Goal: Task Accomplishment & Management: Complete application form

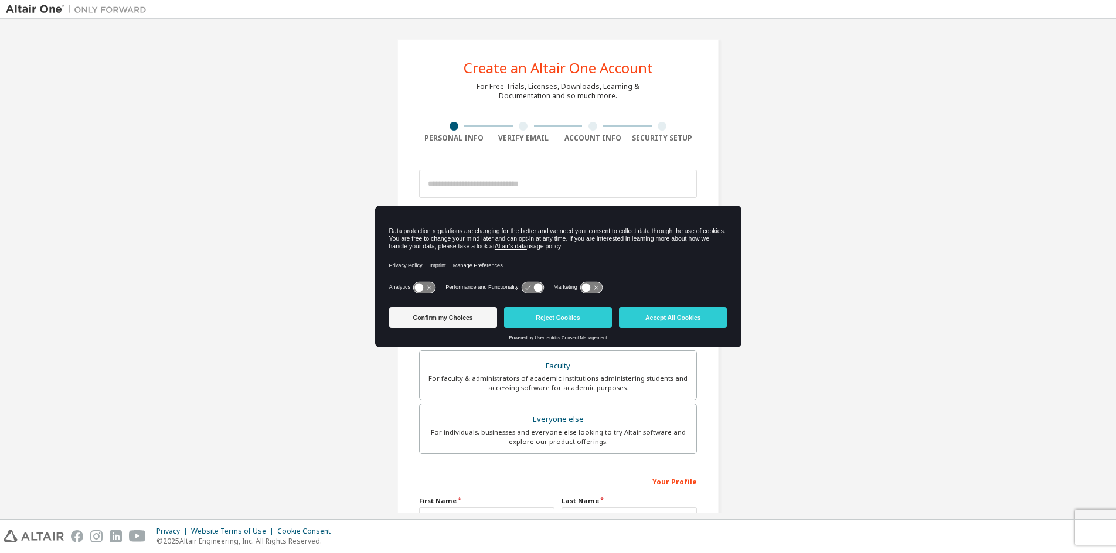
scroll to position [132, 0]
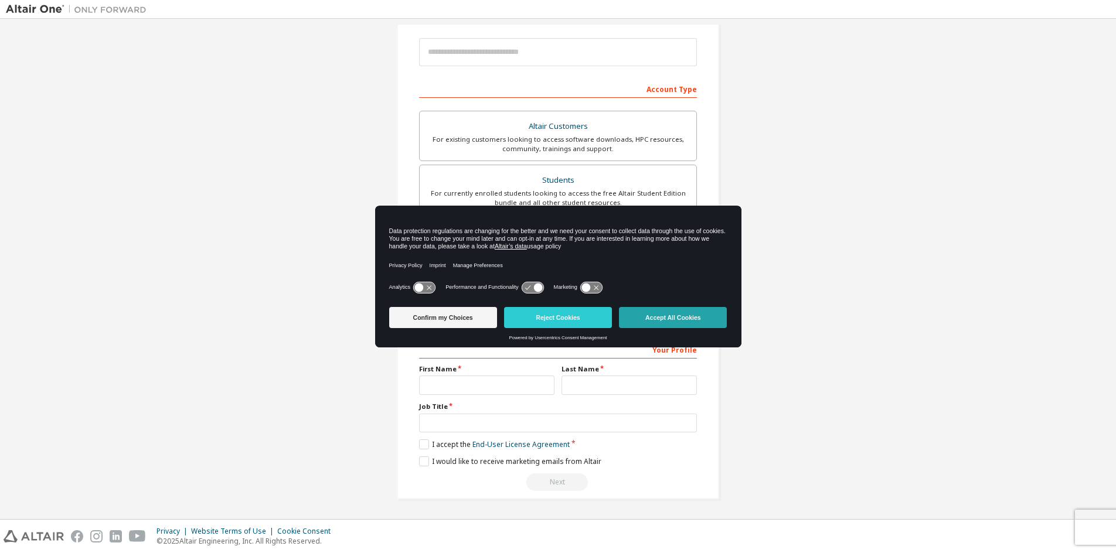
click at [658, 319] on button "Accept All Cookies" at bounding box center [673, 317] width 108 height 21
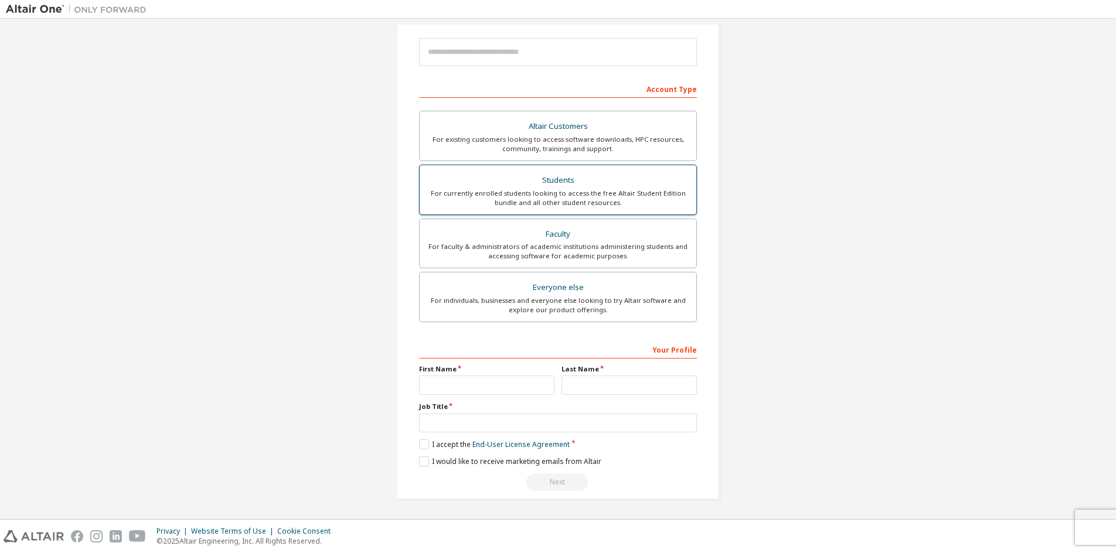
click at [631, 194] on div "For currently enrolled students looking to access the free Altair Student Editi…" at bounding box center [558, 198] width 263 height 19
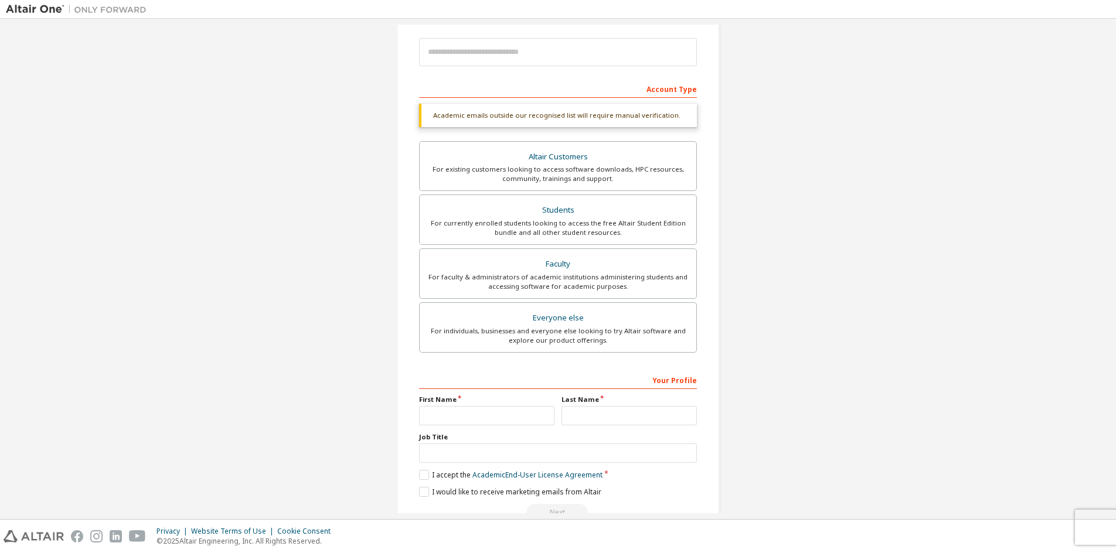
scroll to position [0, 0]
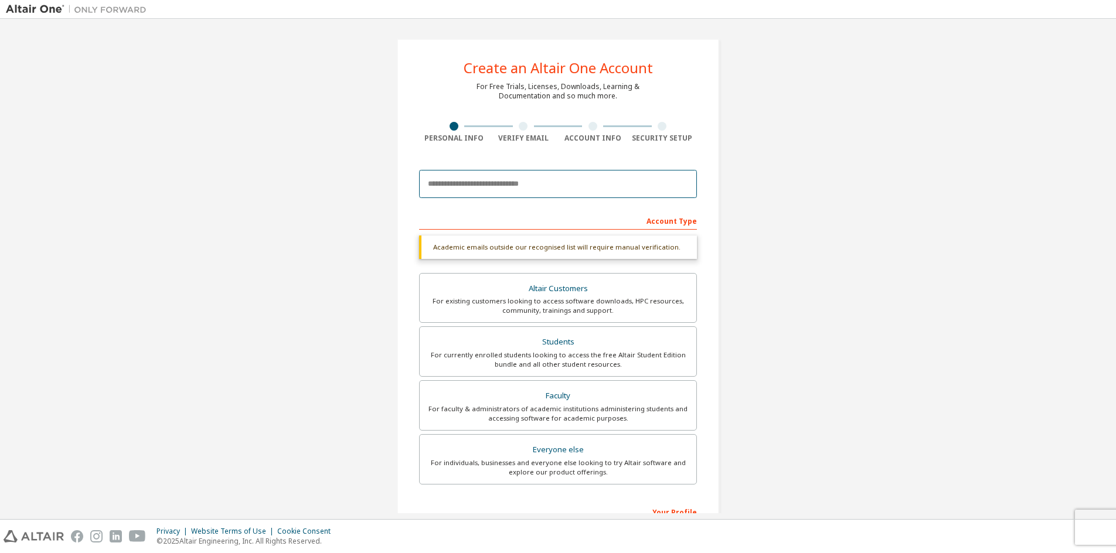
click at [571, 178] on input "email" at bounding box center [558, 184] width 278 height 28
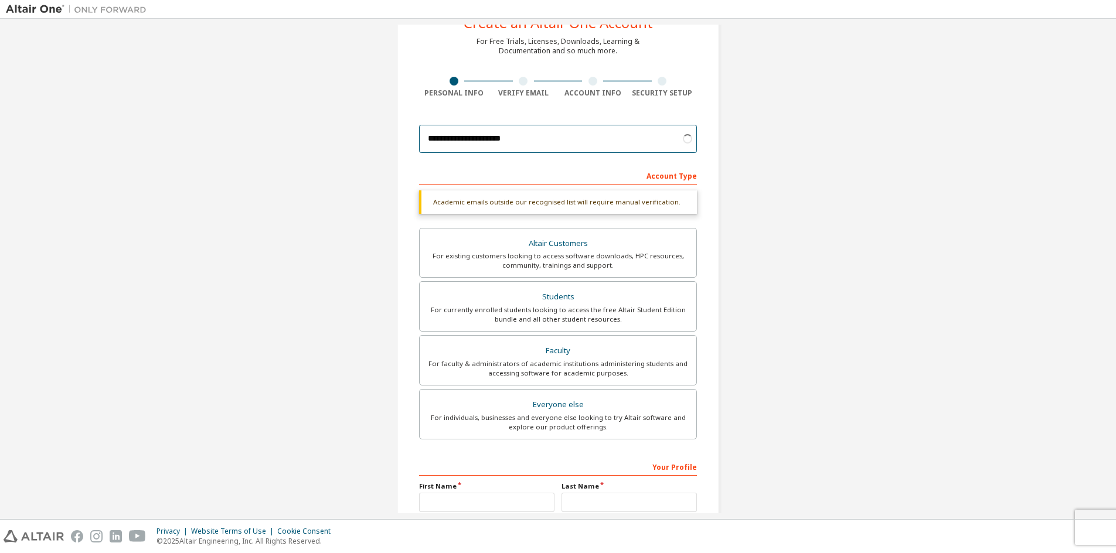
scroll to position [104, 0]
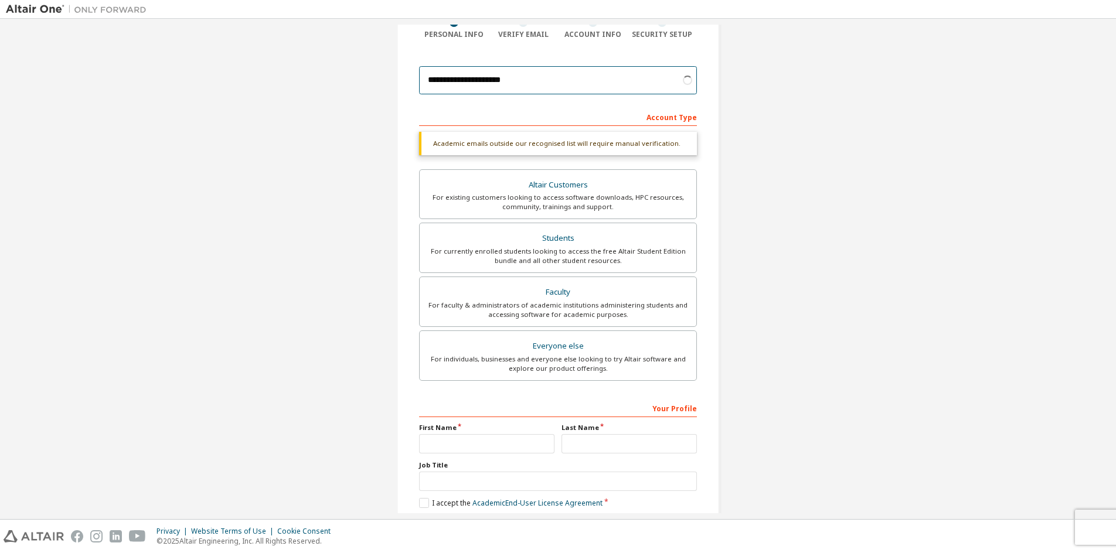
type input "**********"
click at [449, 443] on input "text" at bounding box center [486, 443] width 135 height 19
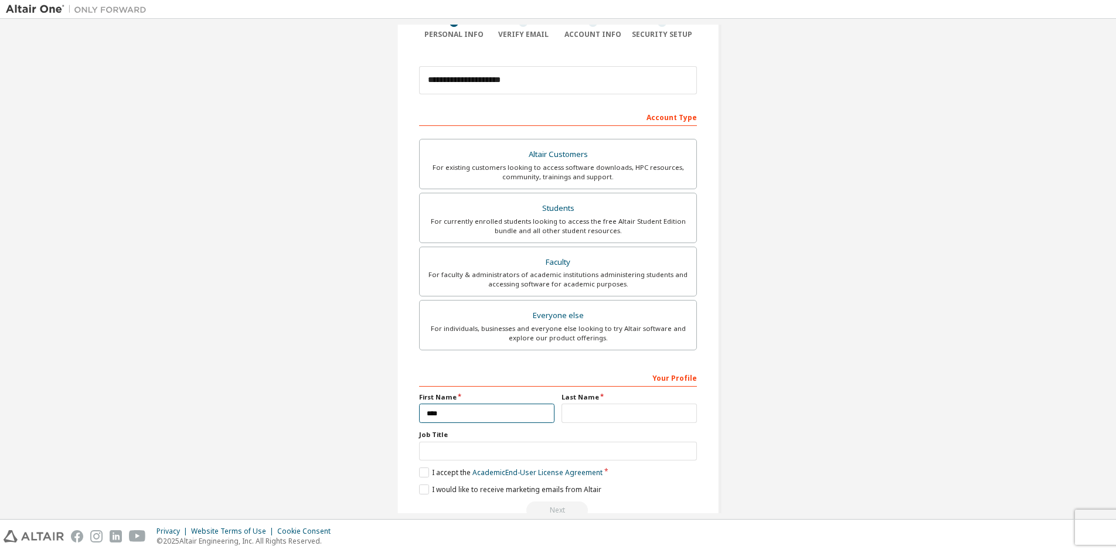
type input "****"
click at [511, 395] on label "First Name" at bounding box center [486, 397] width 135 height 9
click at [625, 421] on input "text" at bounding box center [628, 413] width 135 height 19
type input "**********"
click at [593, 445] on input "text" at bounding box center [558, 451] width 278 height 19
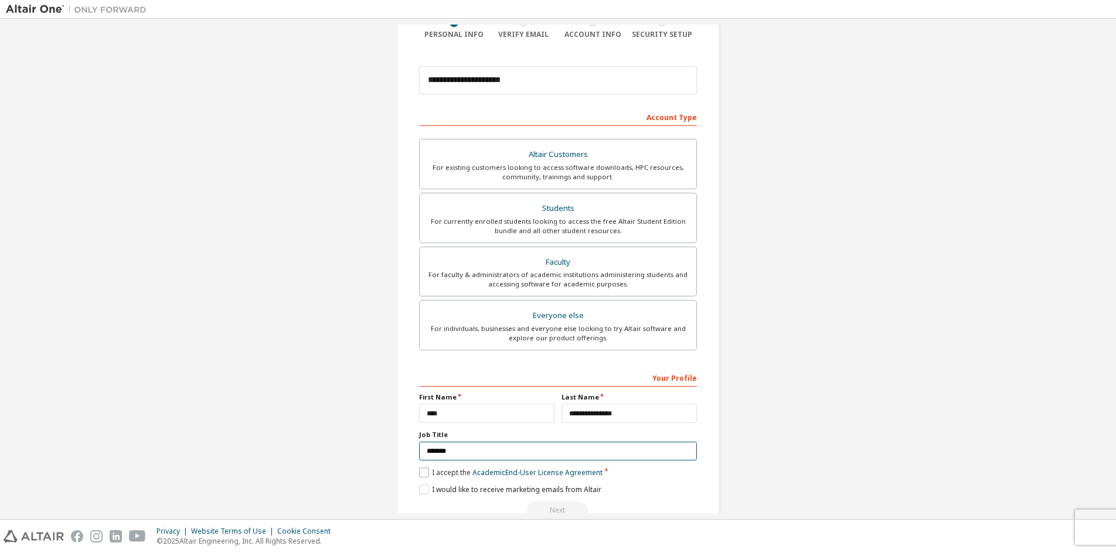
type input "*******"
click at [424, 469] on label "I accept the Academic End-User License Agreement" at bounding box center [510, 473] width 183 height 10
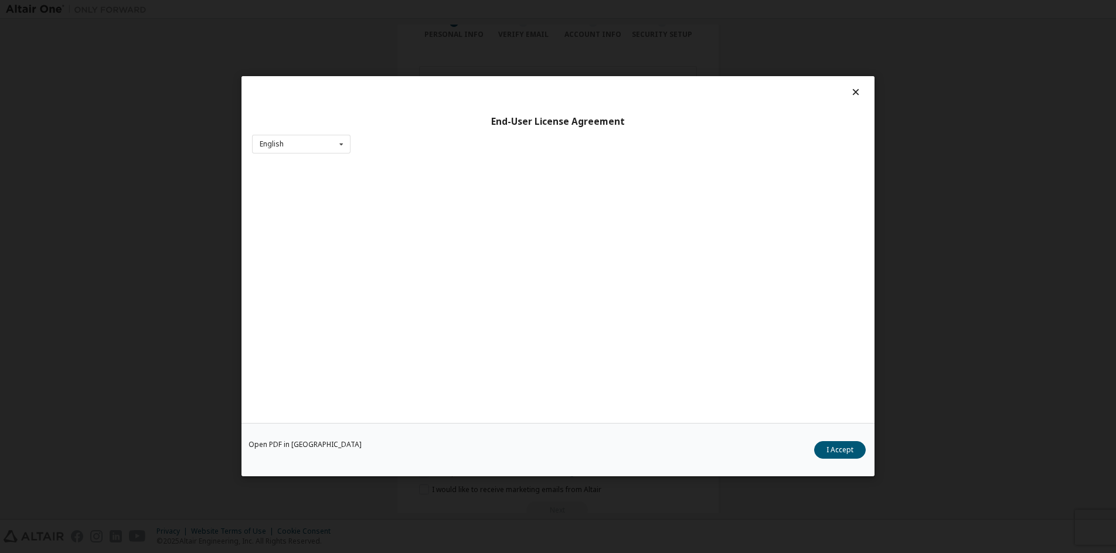
click at [424, 485] on div "End-User License Agreement English English Open PDF in [GEOGRAPHIC_DATA] I Acce…" at bounding box center [558, 276] width 1116 height 553
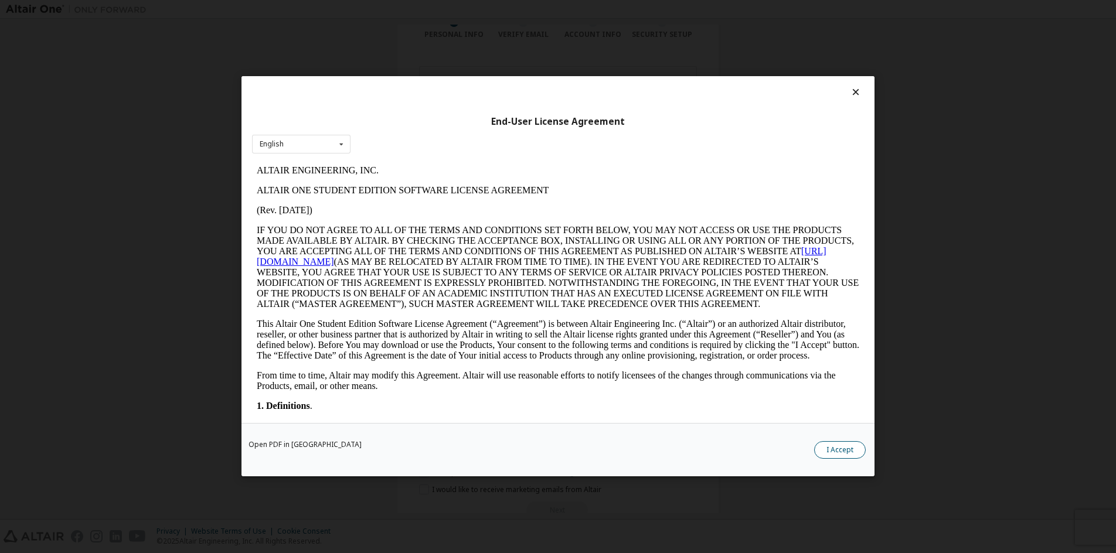
scroll to position [0, 0]
click at [827, 449] on button "I Accept" at bounding box center [840, 451] width 52 height 18
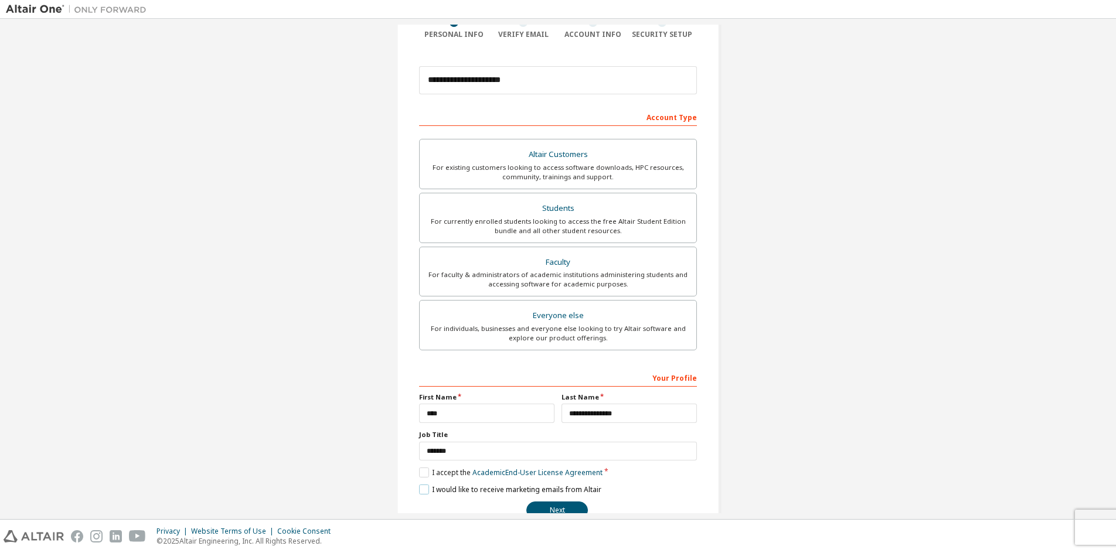
click at [445, 486] on label "I would like to receive marketing emails from Altair" at bounding box center [510, 490] width 182 height 10
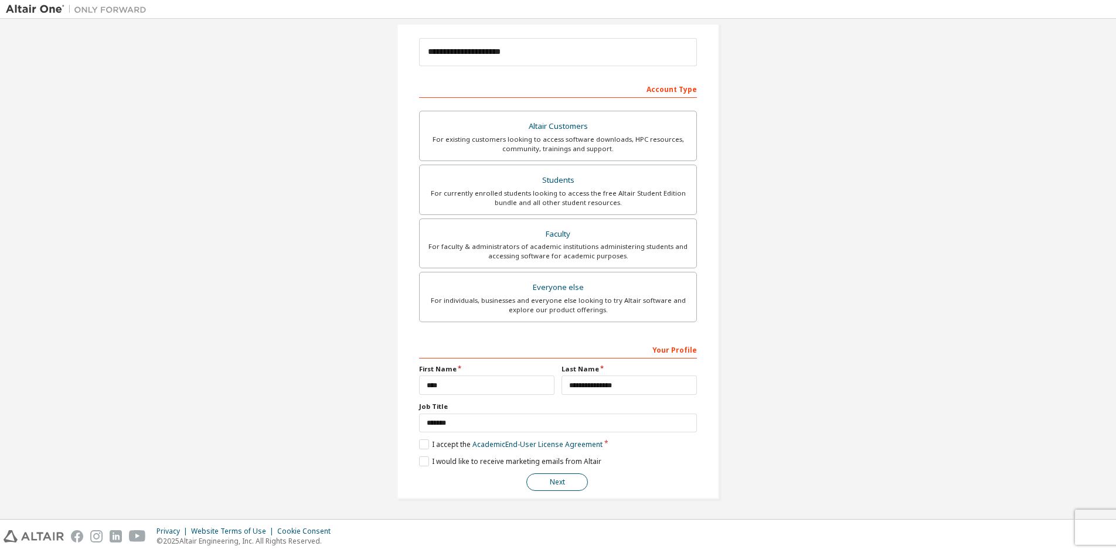
click at [551, 475] on button "Next" at bounding box center [557, 483] width 62 height 18
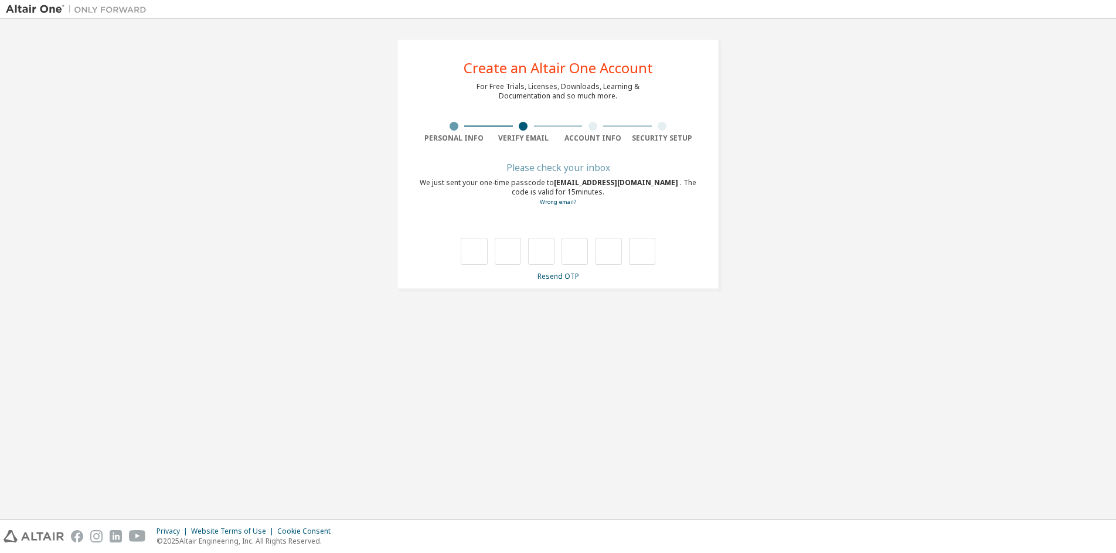
scroll to position [0, 0]
type input "*"
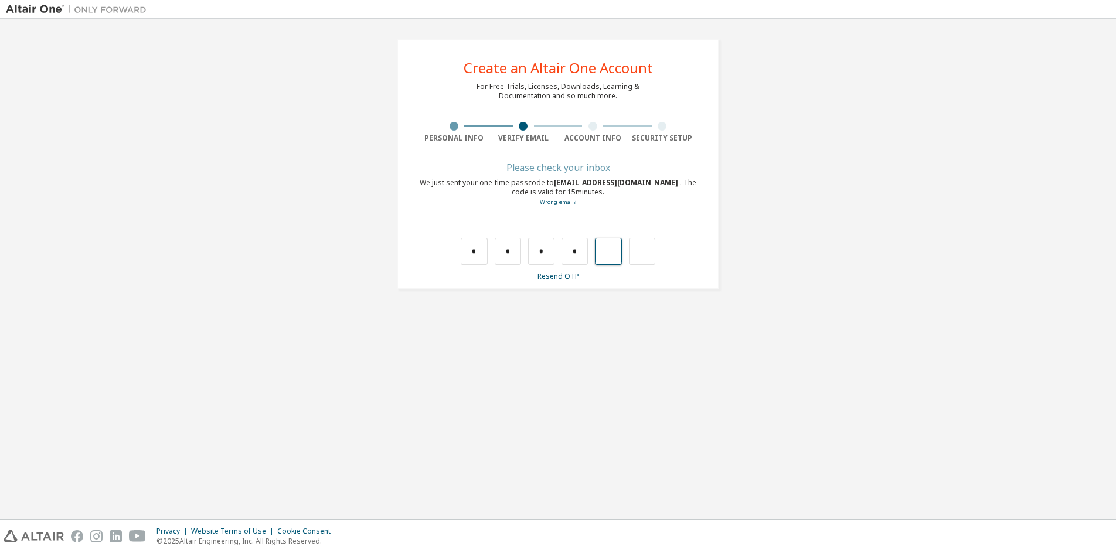
type input "*"
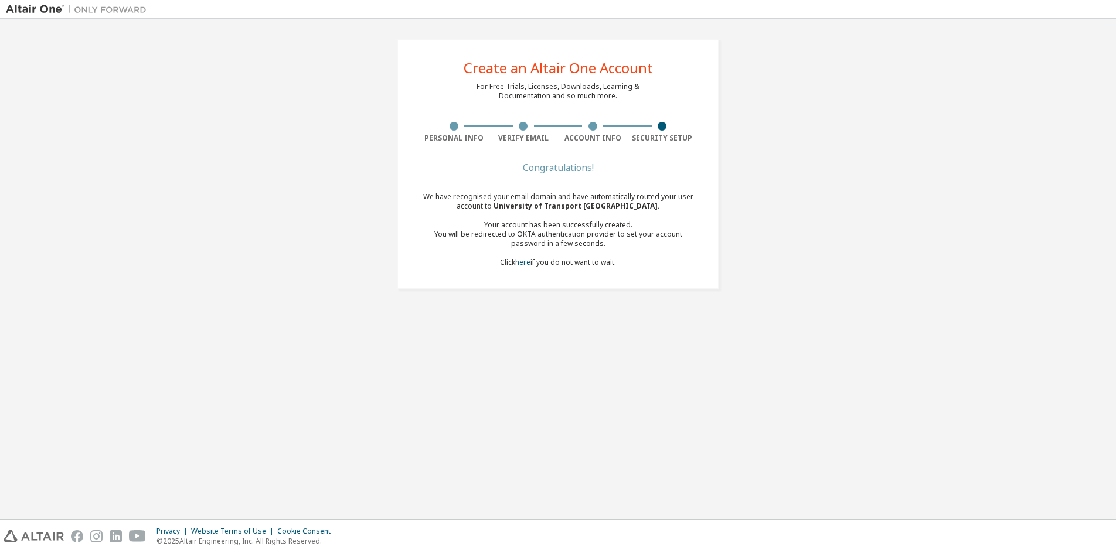
click at [591, 128] on div at bounding box center [592, 126] width 9 height 9
